Goal: Task Accomplishment & Management: Manage account settings

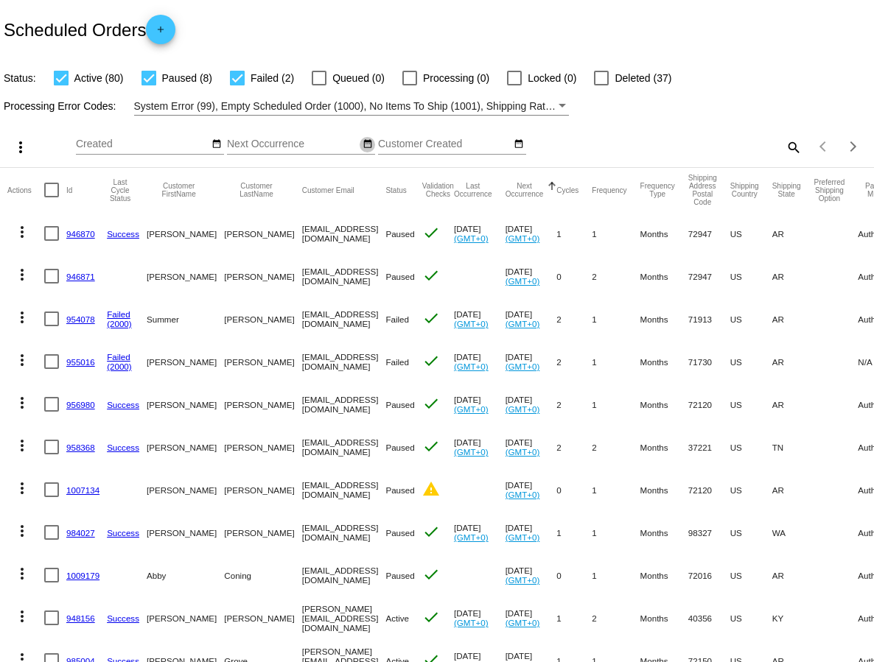
click at [364, 145] on mat-icon "date_range" at bounding box center [368, 145] width 10 height 12
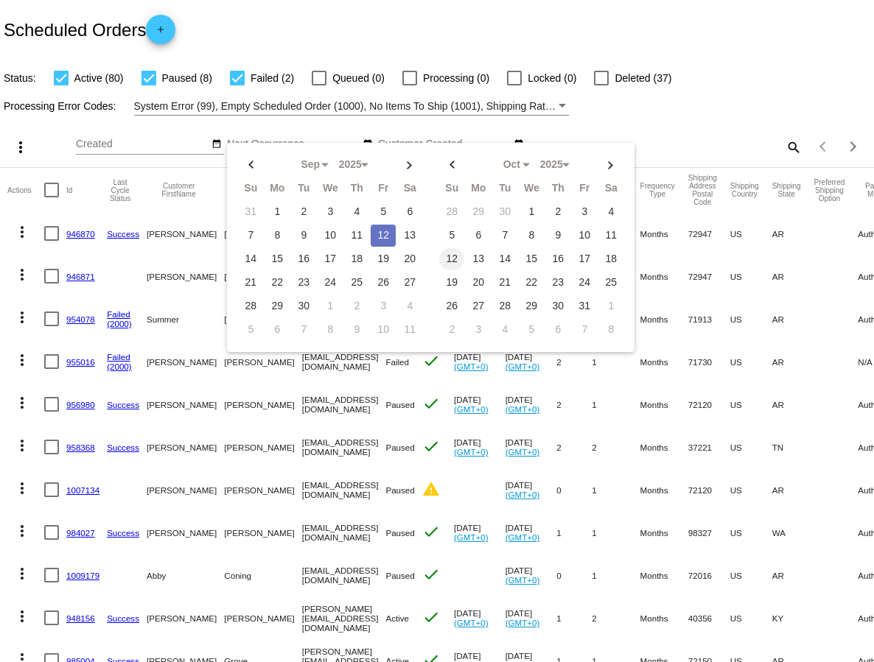
click at [449, 259] on td "12" at bounding box center [451, 259] width 25 height 22
click at [671, 116] on div "more_vert Sep Jan Feb Mar [DATE]" at bounding box center [437, 142] width 874 height 52
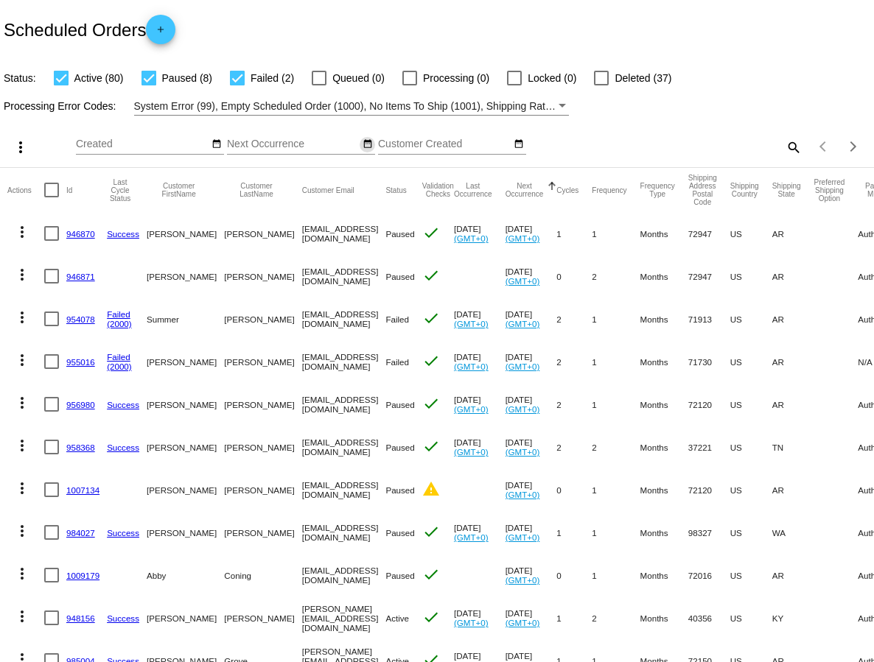
click at [364, 146] on mat-icon "date_range" at bounding box center [368, 145] width 10 height 12
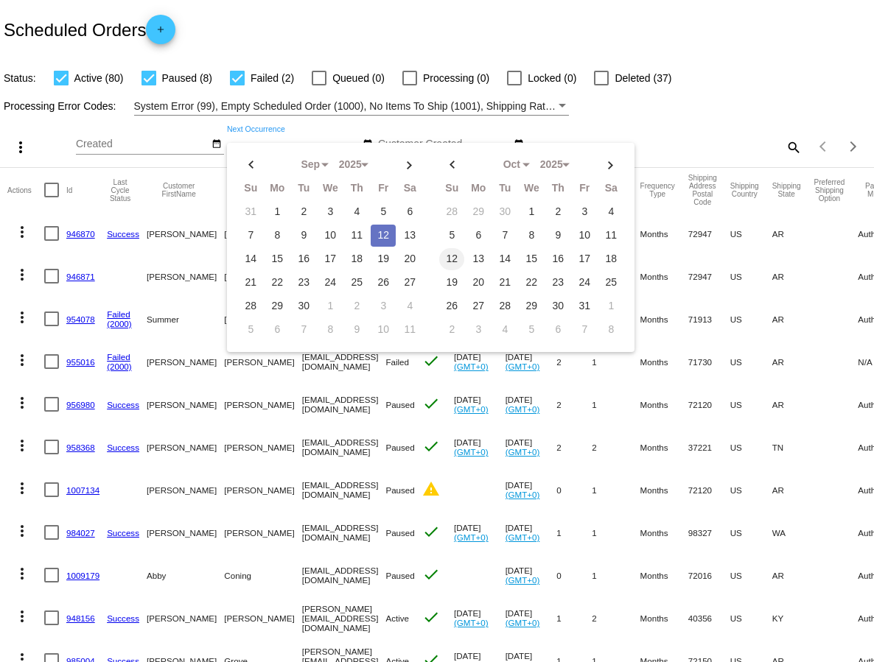
click at [452, 259] on td "12" at bounding box center [451, 259] width 25 height 22
type input "[DATE] - [DATE]"
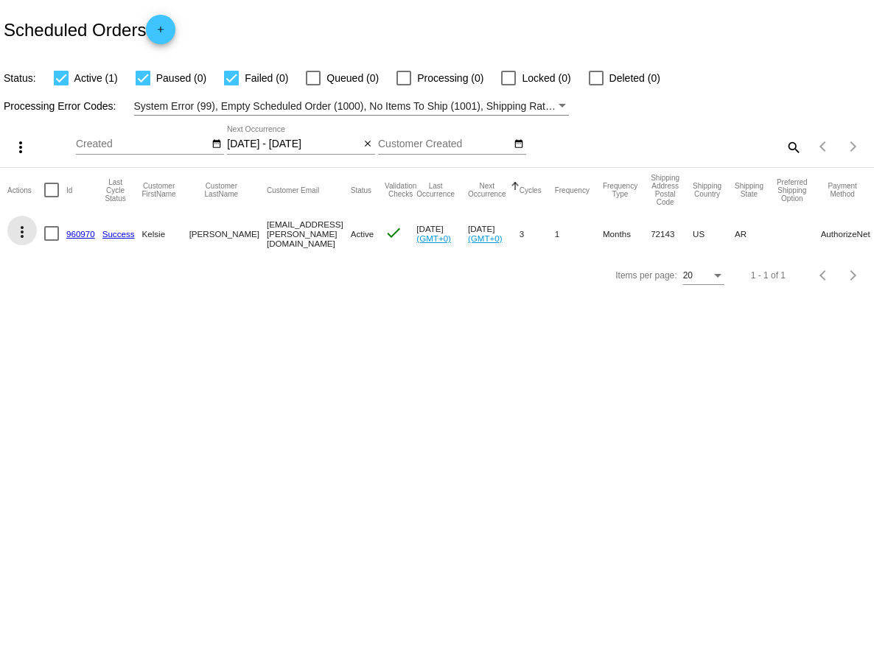
click at [23, 235] on mat-icon "more_vert" at bounding box center [22, 232] width 18 height 18
click at [290, 349] on div at bounding box center [437, 331] width 874 height 662
click at [23, 231] on mat-icon "more_vert" at bounding box center [22, 232] width 18 height 18
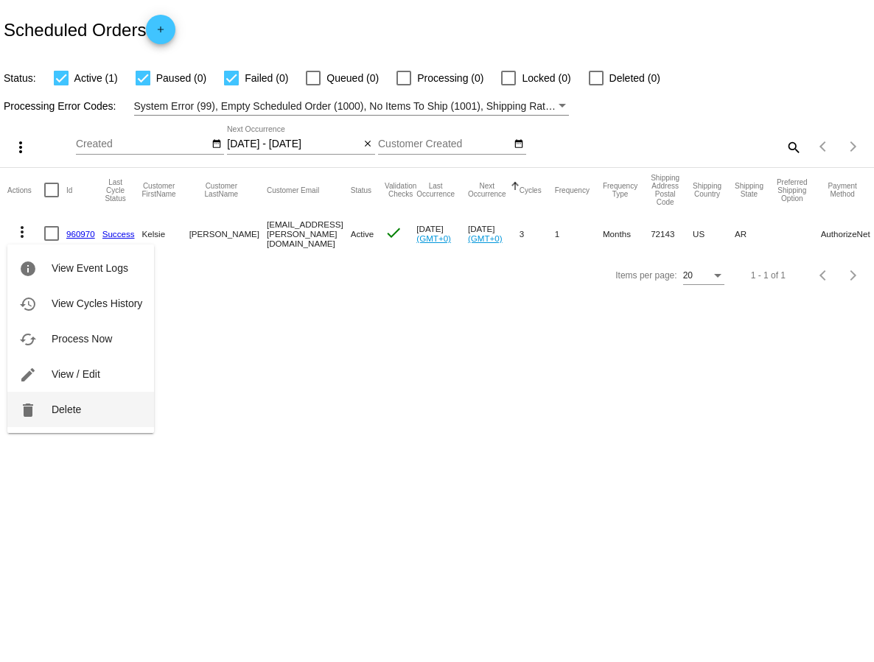
click at [65, 410] on span "Delete" at bounding box center [66, 410] width 29 height 12
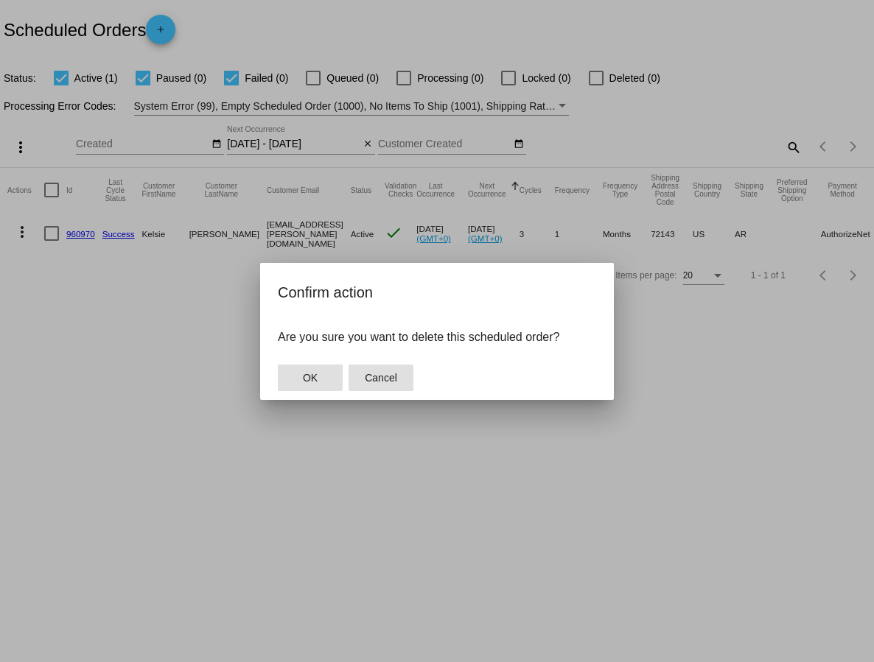
click at [397, 377] on button "Cancel" at bounding box center [381, 378] width 65 height 27
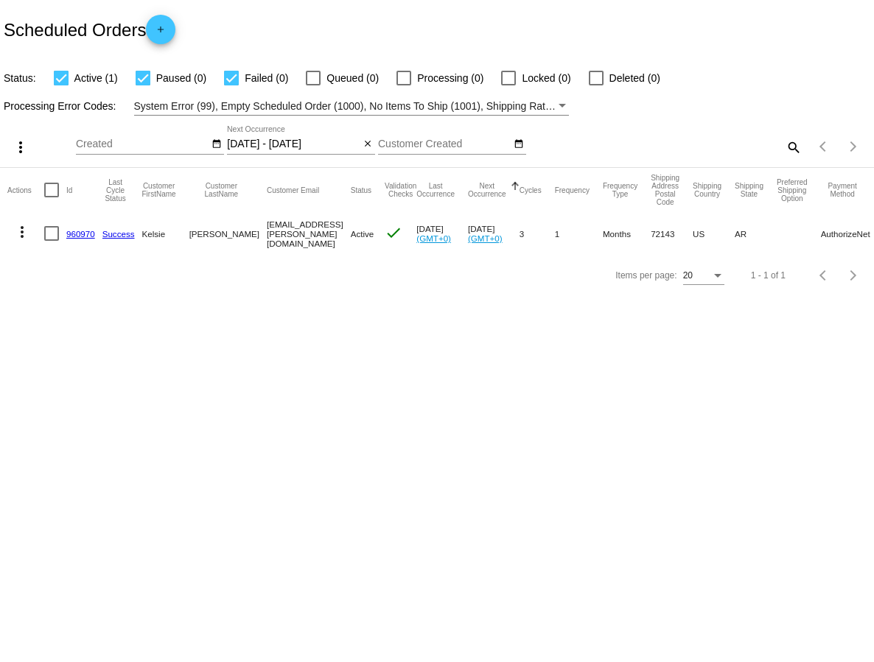
click at [19, 229] on mat-icon "more_vert" at bounding box center [22, 232] width 18 height 18
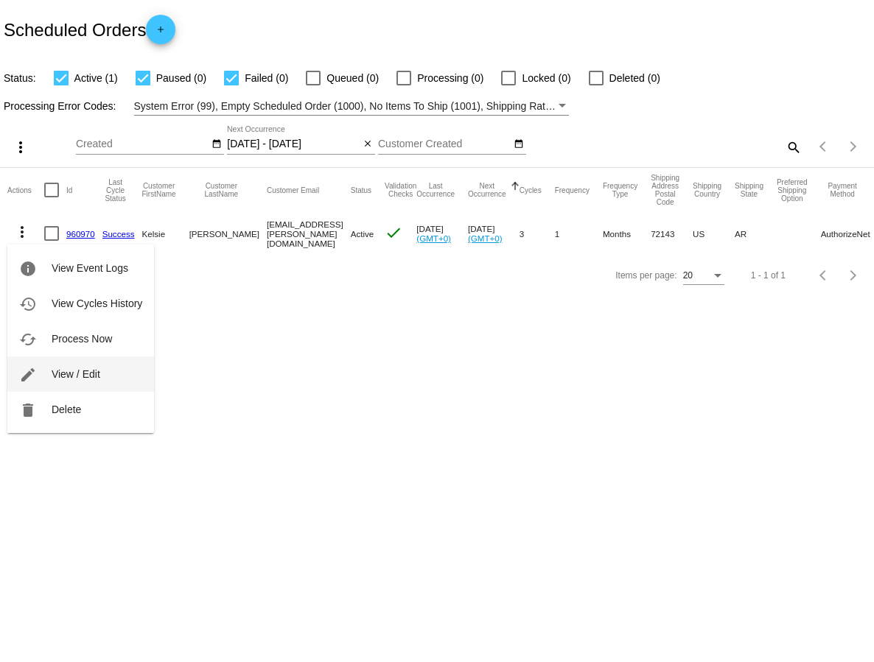
click at [55, 374] on span "View / Edit" at bounding box center [76, 374] width 49 height 12
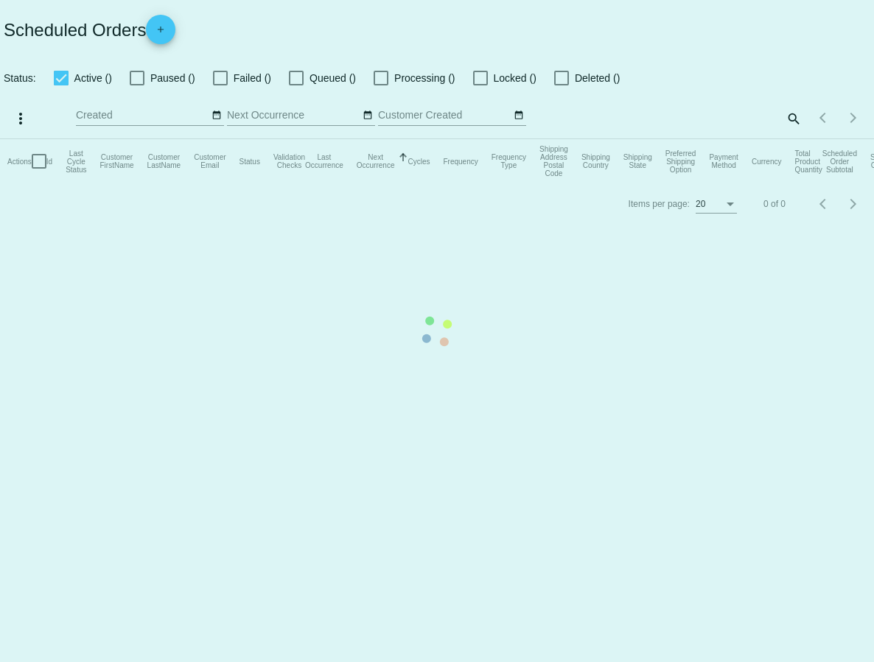
checkbox input "true"
type input "[DATE] - [DATE]"
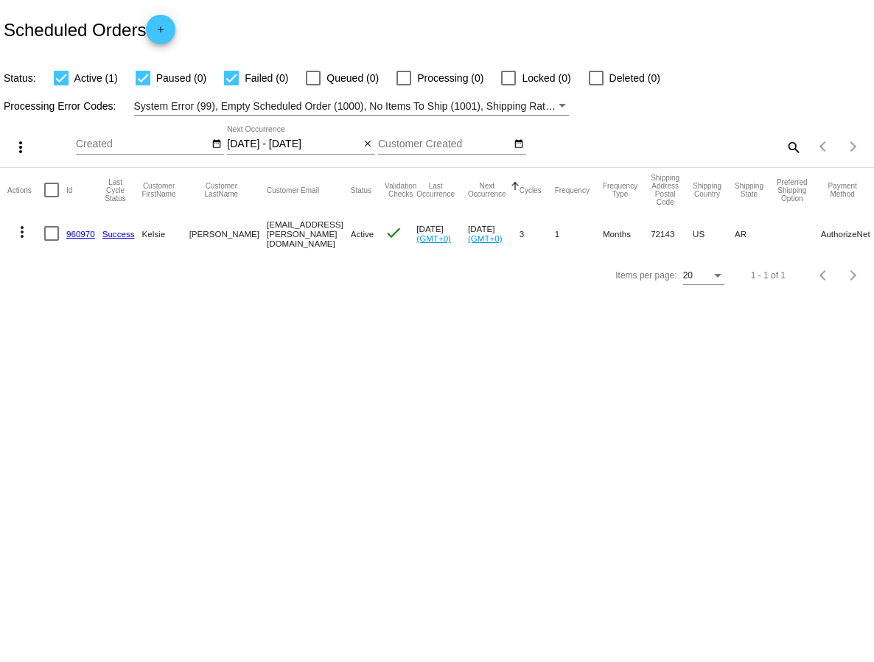
click at [24, 232] on mat-icon "more_vert" at bounding box center [22, 232] width 18 height 18
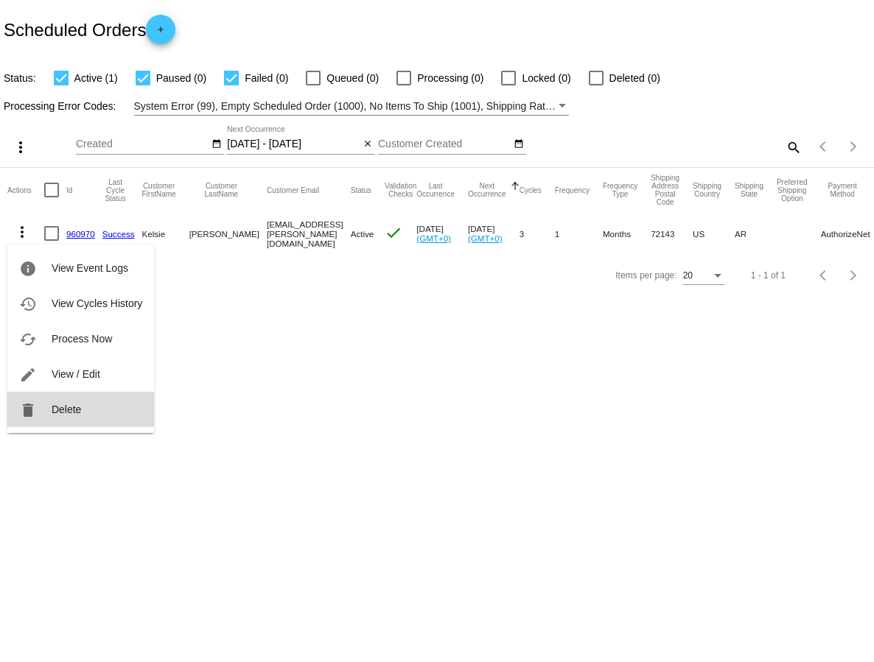
click at [72, 411] on span "Delete" at bounding box center [66, 410] width 29 height 12
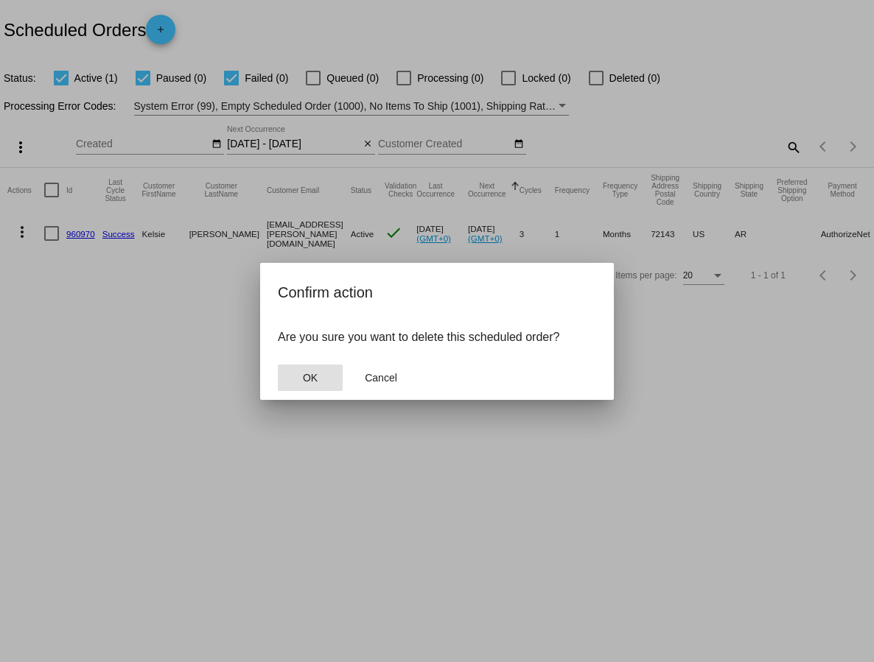
click at [309, 374] on span "OK" at bounding box center [310, 378] width 15 height 12
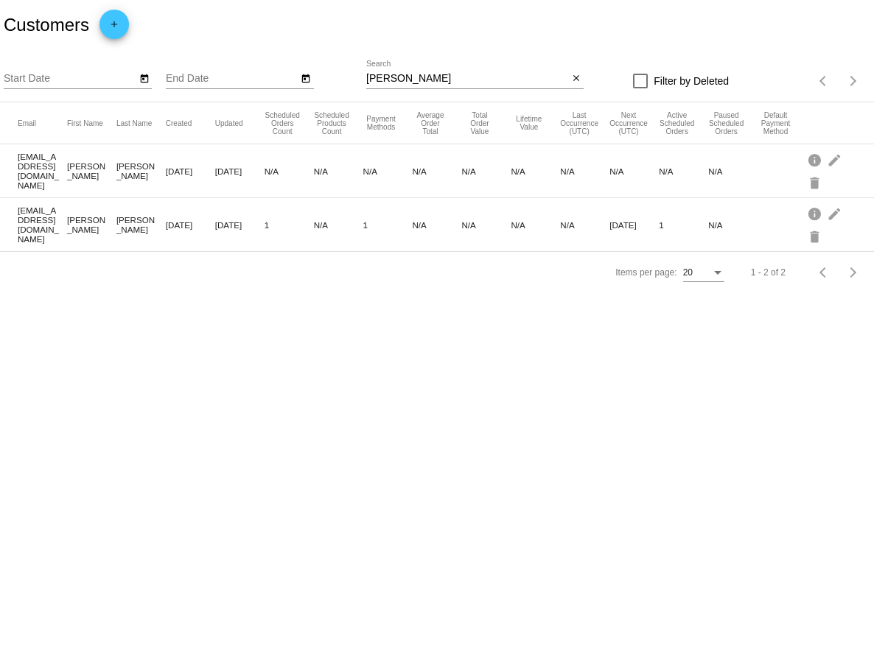
click at [410, 82] on input "[PERSON_NAME]" at bounding box center [467, 79] width 202 height 12
type input "j"
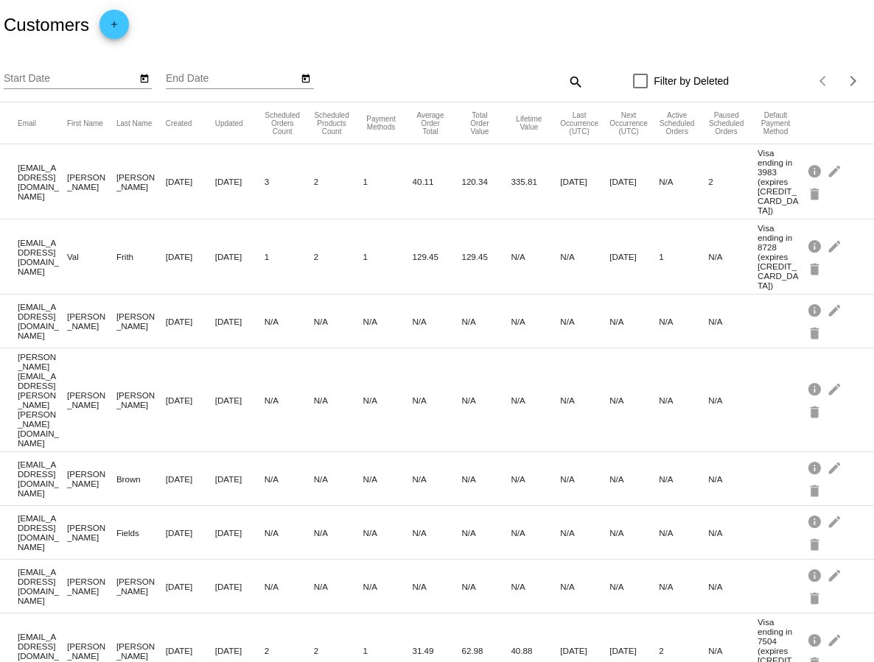
click at [527, 74] on div "search" at bounding box center [474, 81] width 217 height 23
click at [572, 78] on mat-icon "search" at bounding box center [575, 81] width 18 height 23
click at [507, 70] on div "Search" at bounding box center [474, 74] width 217 height 29
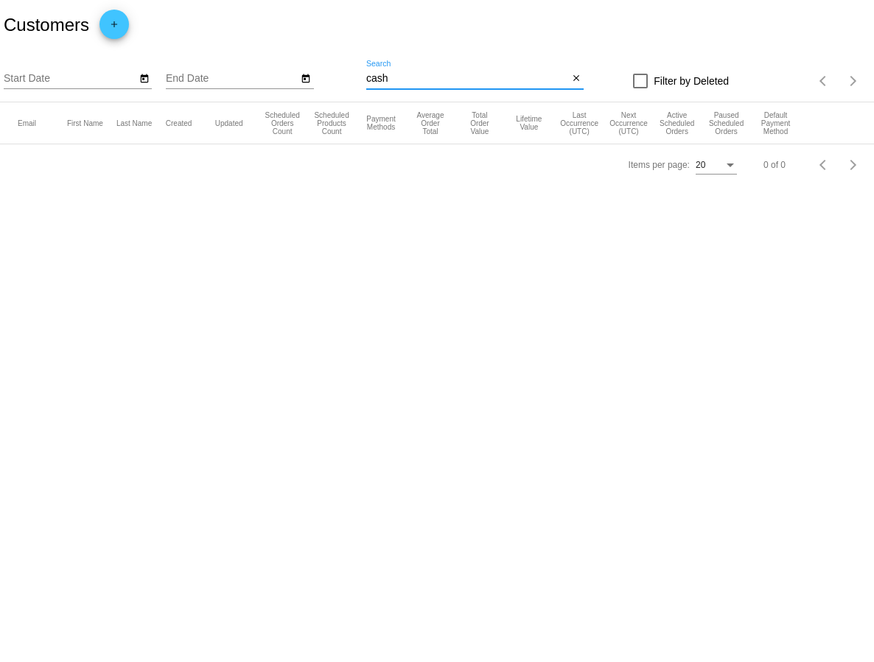
type input "cash"
